Goal: Use online tool/utility: Use online tool/utility

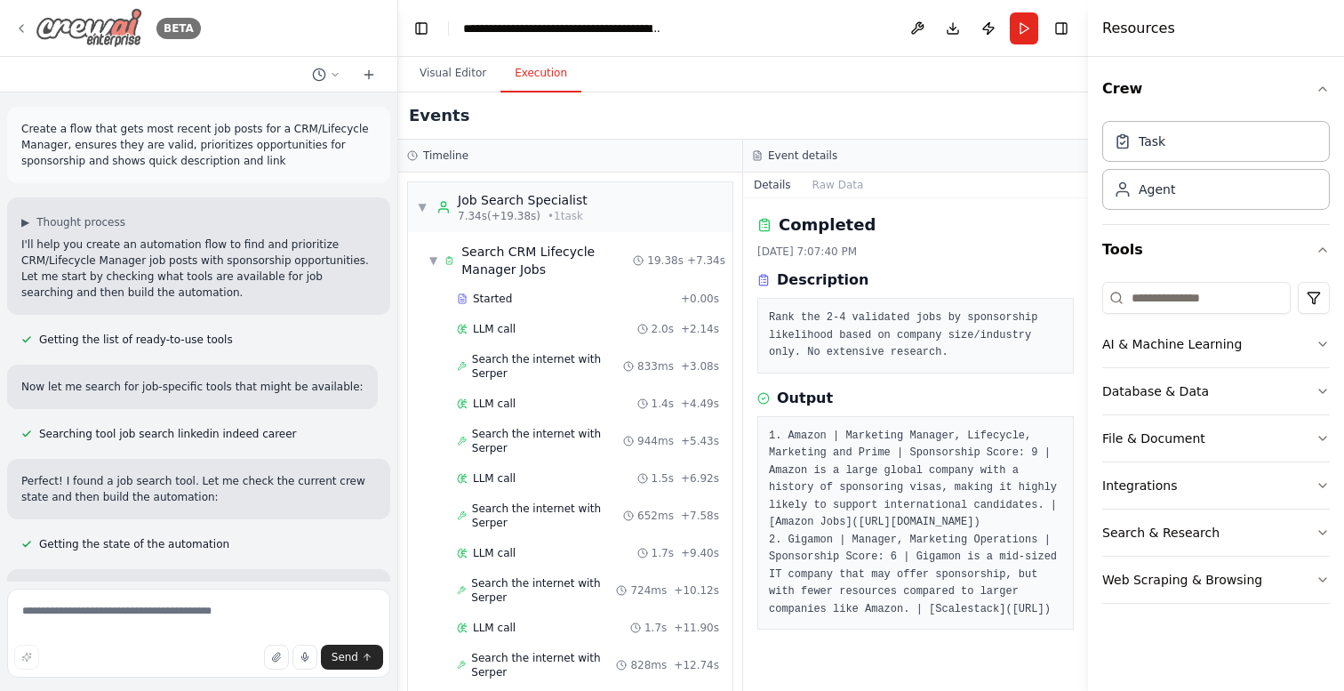
scroll to position [30, 0]
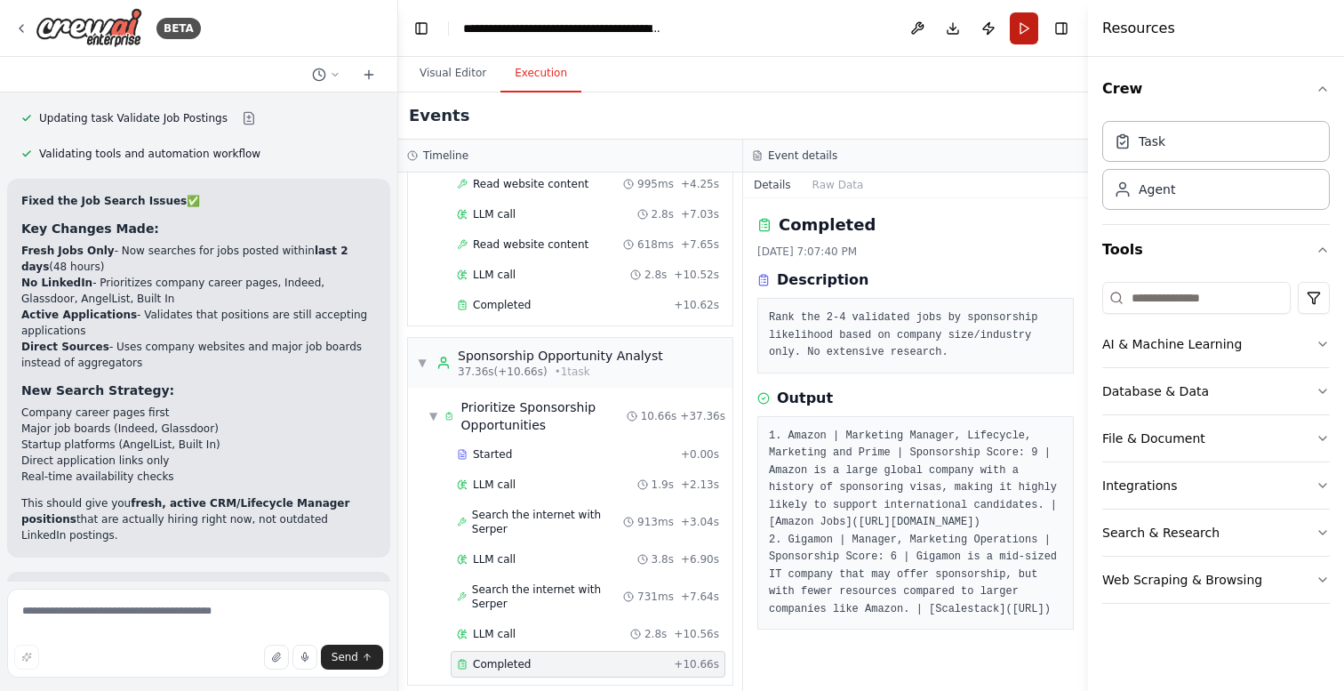
click at [1032, 34] on button "Run" at bounding box center [1024, 28] width 28 height 32
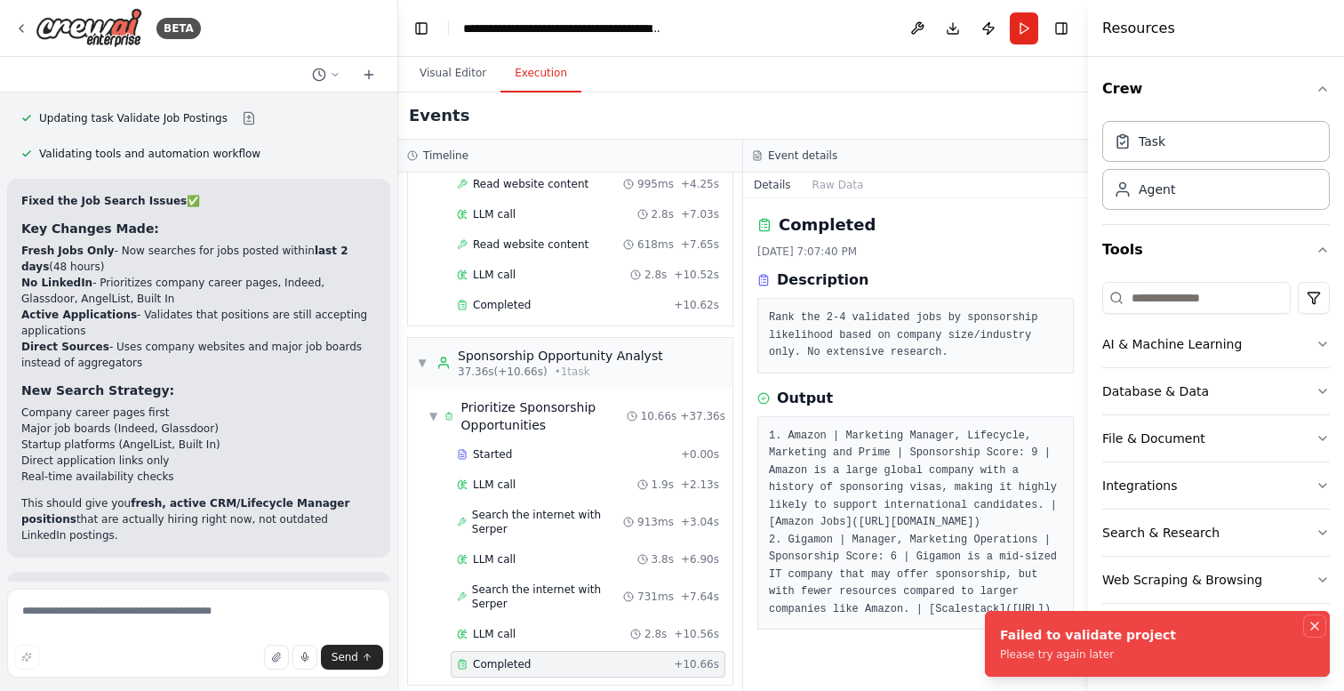
click at [1316, 624] on icon "Notifications (F8)" at bounding box center [1314, 625] width 7 height 7
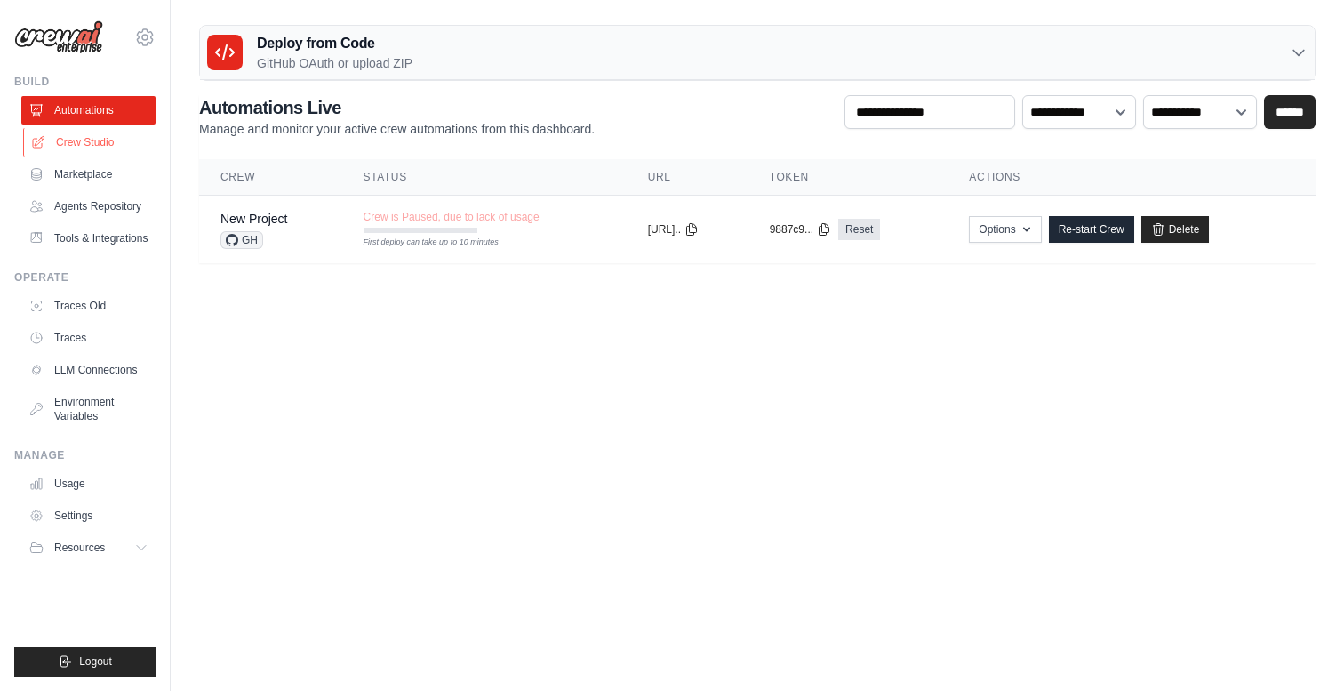
click at [78, 140] on link "Crew Studio" at bounding box center [90, 142] width 134 height 28
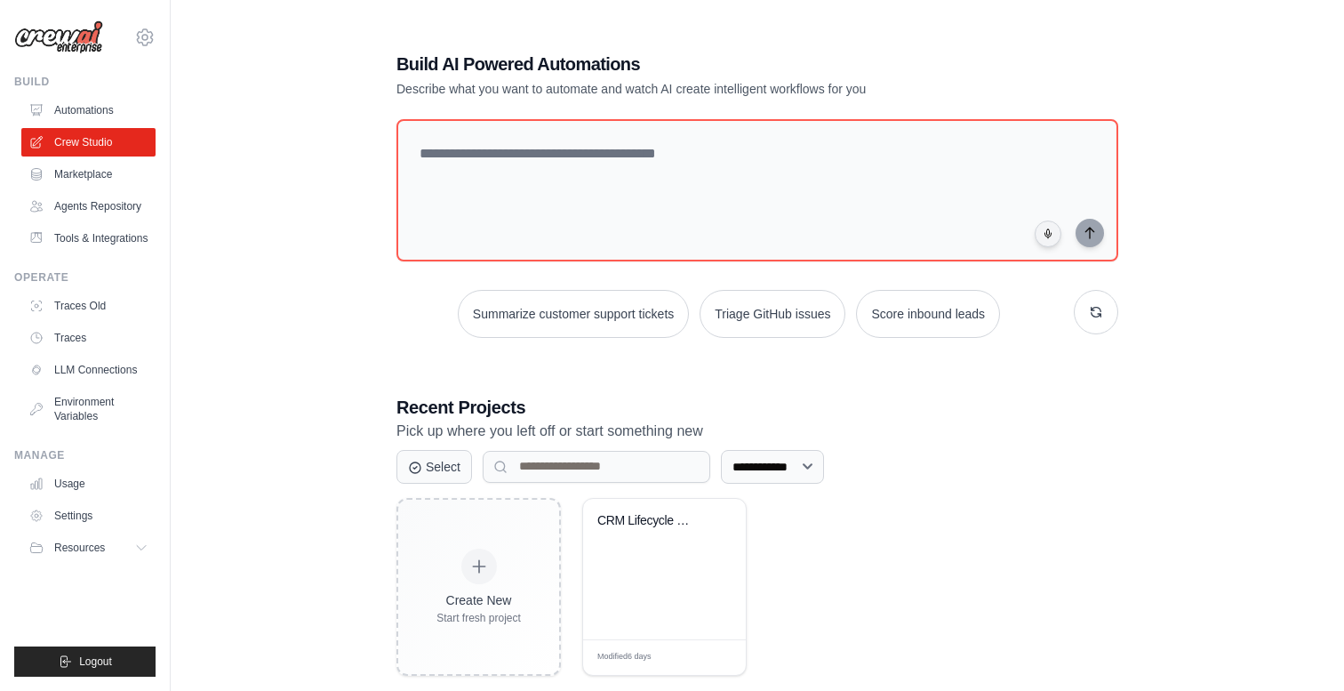
scroll to position [36, 0]
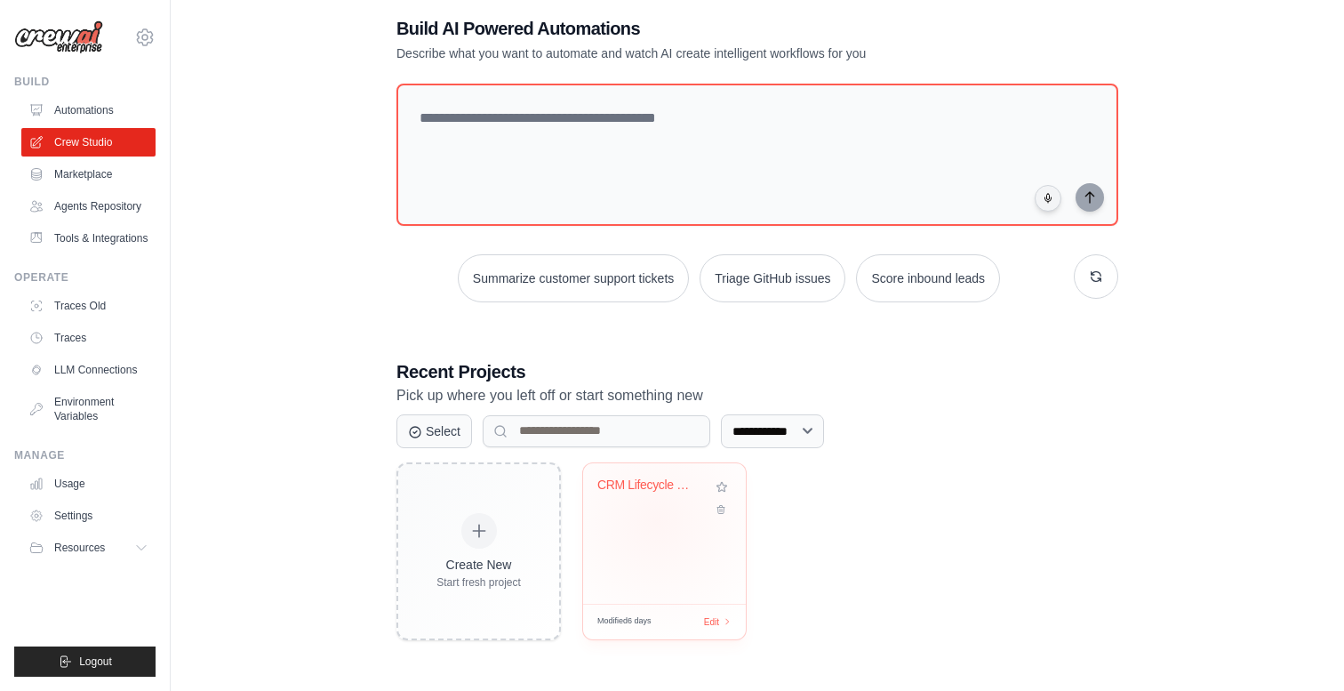
click at [657, 520] on div "CRM Lifecycle Manager Job Finder wi..." at bounding box center [664, 533] width 163 height 140
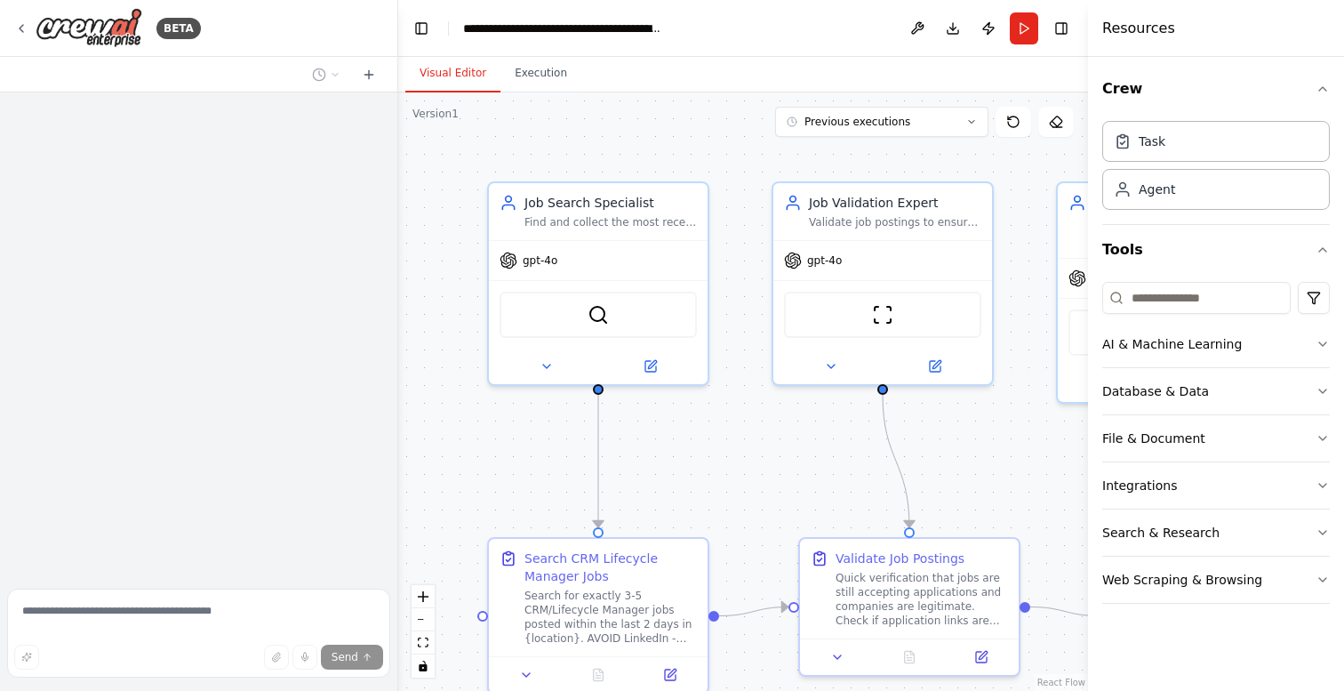
scroll to position [4855, 0]
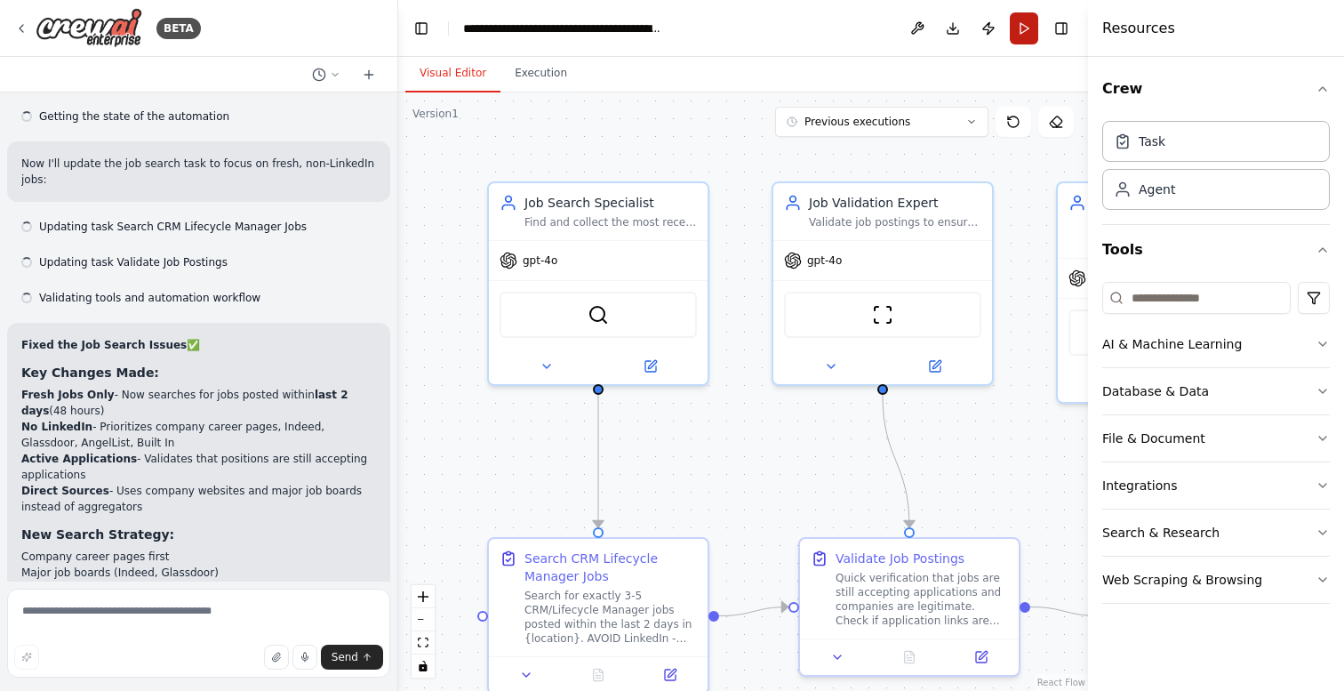
click at [1030, 30] on button "Run" at bounding box center [1024, 28] width 28 height 32
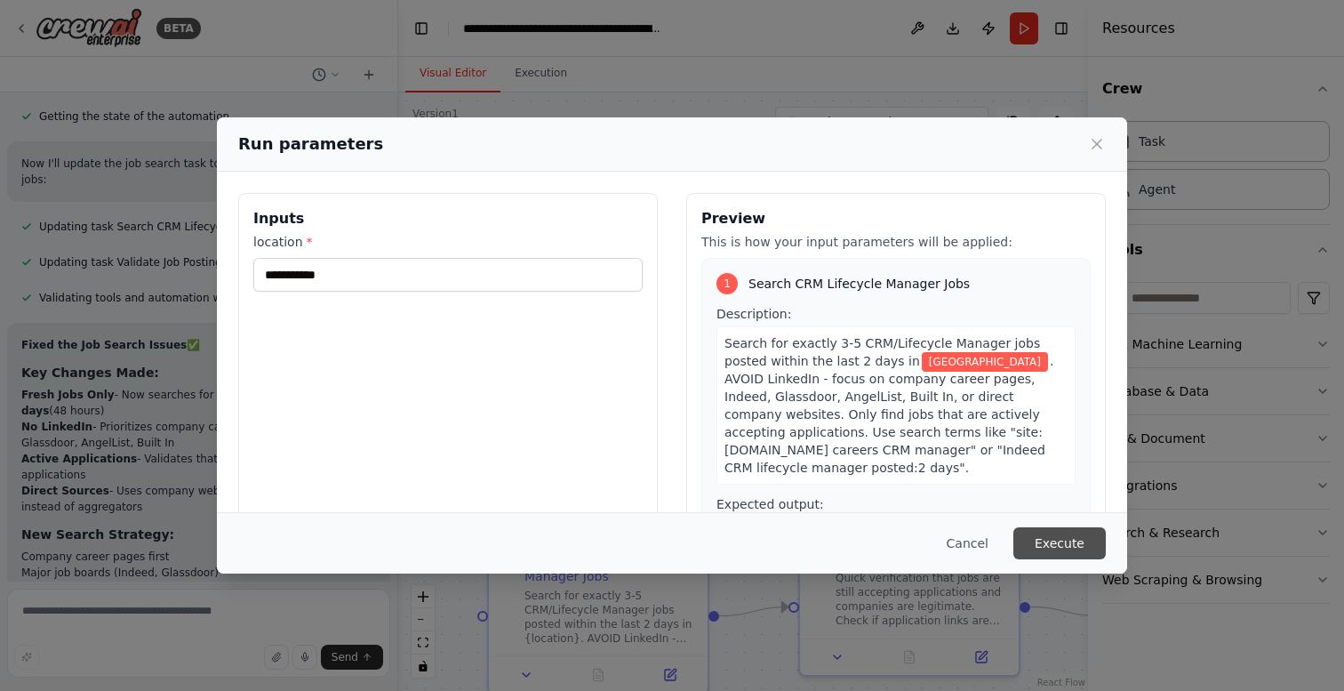
click at [1070, 542] on button "Execute" at bounding box center [1059, 543] width 92 height 32
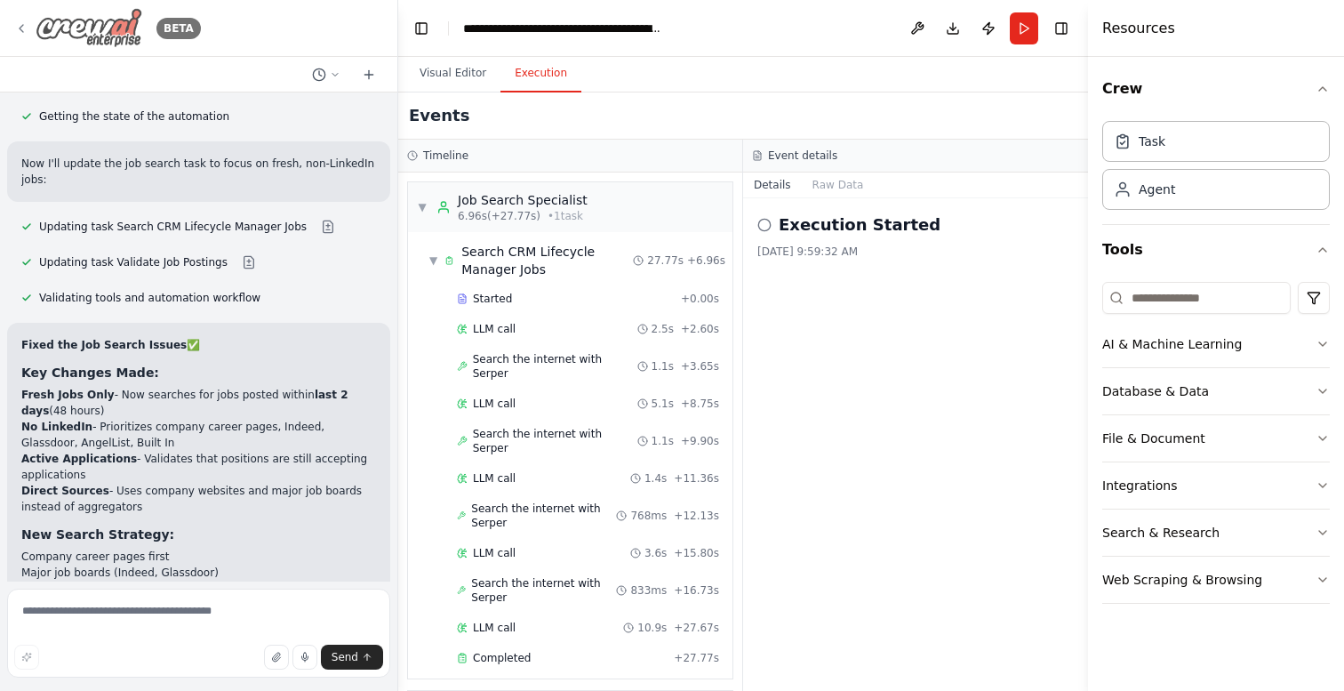
scroll to position [577, 0]
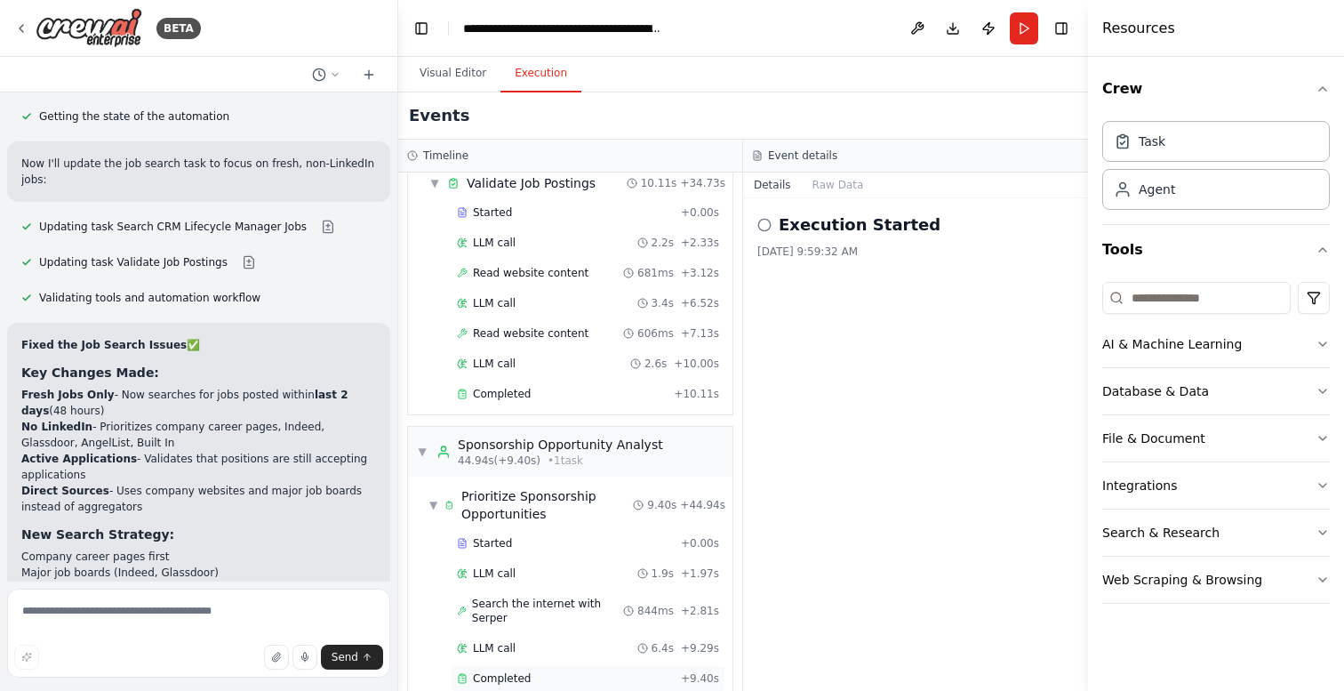
click at [506, 671] on span "Completed" at bounding box center [502, 678] width 58 height 14
